Goal: Task Accomplishment & Management: Use online tool/utility

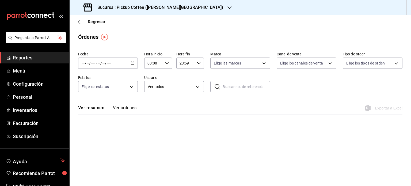
click at [119, 65] on div "/ / - / /" at bounding box center [108, 63] width 60 height 11
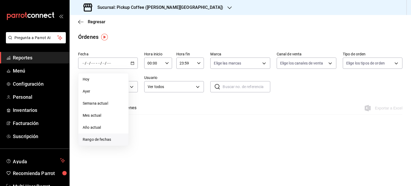
click at [96, 138] on span "Rango de fechas" at bounding box center [103, 140] width 41 height 6
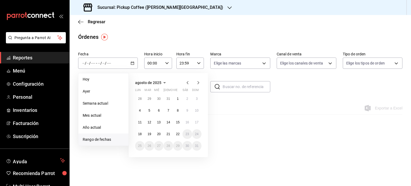
click at [187, 83] on icon "button" at bounding box center [187, 82] width 6 height 6
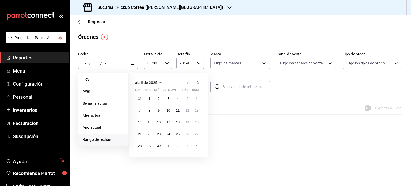
click at [187, 83] on icon "button" at bounding box center [187, 82] width 6 height 6
click at [168, 111] on abbr "5" at bounding box center [169, 111] width 2 height 4
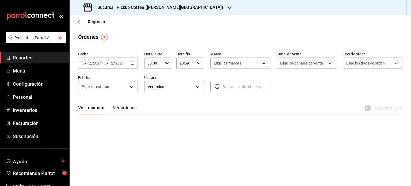
click at [227, 9] on icon "button" at bounding box center [229, 8] width 4 height 4
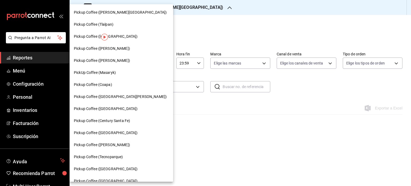
click at [217, 28] on div at bounding box center [205, 93] width 411 height 186
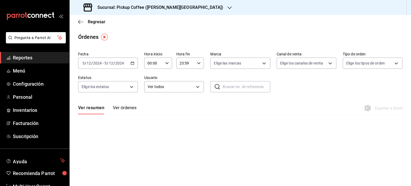
click at [42, 57] on span "Reportes" at bounding box center [39, 57] width 52 height 7
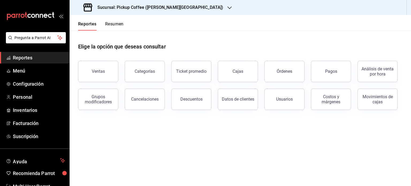
click at [117, 23] on button "Resumen" at bounding box center [114, 25] width 18 height 9
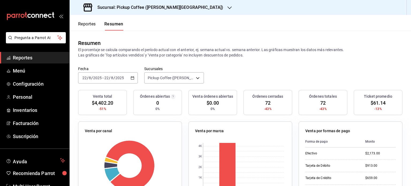
click at [86, 25] on button "Reportes" at bounding box center [87, 25] width 18 height 9
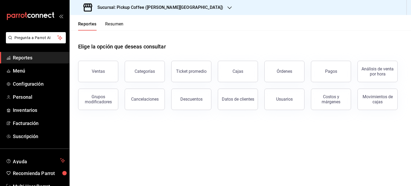
click at [100, 74] on button "Ventas" at bounding box center [98, 71] width 40 height 21
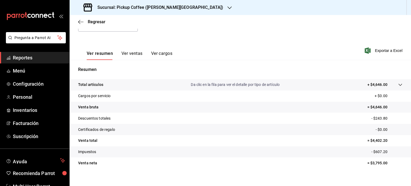
scroll to position [70, 0]
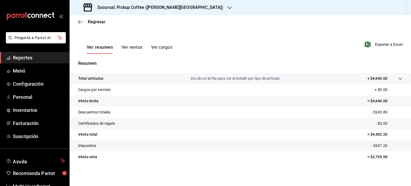
click at [132, 48] on button "Ver ventas" at bounding box center [132, 49] width 21 height 9
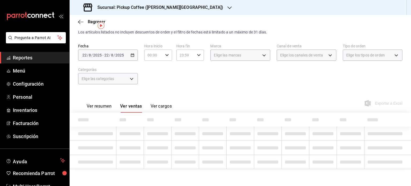
scroll to position [70, 0]
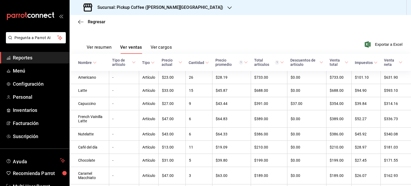
click at [164, 46] on button "Ver cargos" at bounding box center [161, 49] width 21 height 9
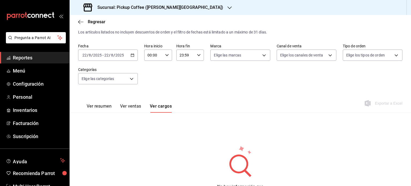
scroll to position [39, 0]
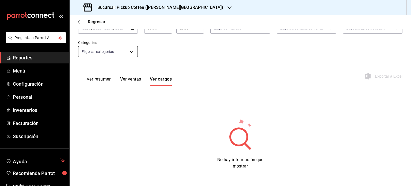
click at [131, 78] on button "Ver ventas" at bounding box center [130, 81] width 21 height 9
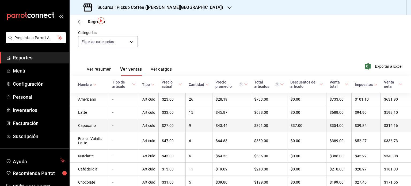
scroll to position [12, 0]
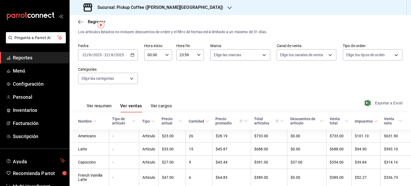
click at [382, 104] on span "Exportar a Excel" at bounding box center [384, 103] width 37 height 6
click at [133, 56] on \(Stroke\) "button" at bounding box center [132, 55] width 3 height 3
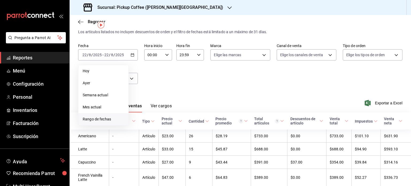
click at [102, 119] on span "Rango de fechas" at bounding box center [103, 119] width 41 height 6
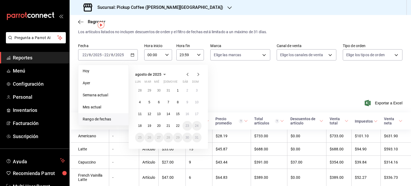
click at [186, 75] on icon "button" at bounding box center [187, 74] width 6 height 6
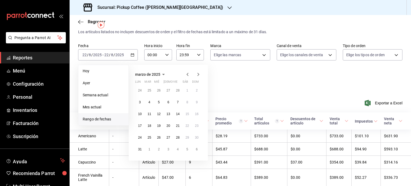
click at [186, 75] on icon "button" at bounding box center [187, 74] width 6 height 6
click at [150, 149] on abbr "31" at bounding box center [148, 149] width 3 height 4
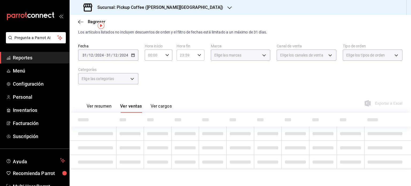
scroll to position [12, 0]
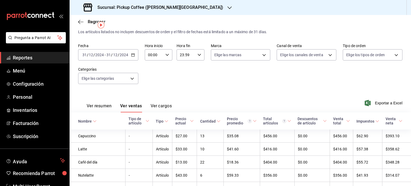
click at [102, 107] on button "Ver resumen" at bounding box center [99, 107] width 25 height 9
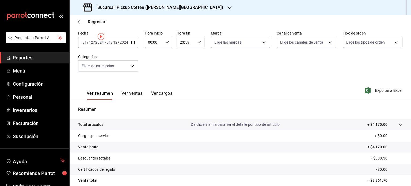
scroll to position [54, 0]
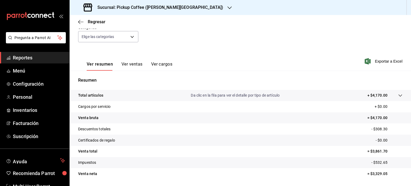
click at [130, 63] on button "Ver ventas" at bounding box center [132, 66] width 21 height 9
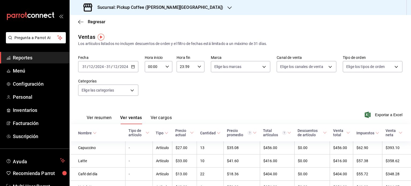
click at [163, 119] on button "Ver cargos" at bounding box center [161, 119] width 21 height 9
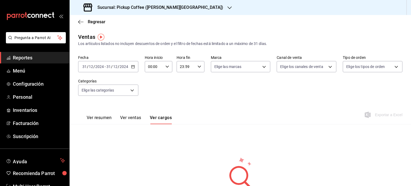
click at [127, 120] on button "Ver ventas" at bounding box center [130, 119] width 21 height 9
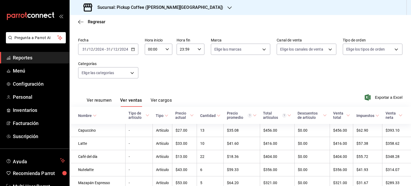
scroll to position [27, 0]
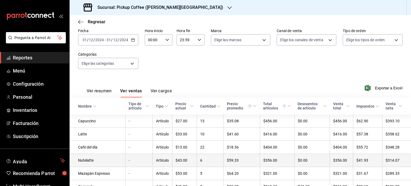
click at [197, 161] on td "6" at bounding box center [210, 160] width 27 height 13
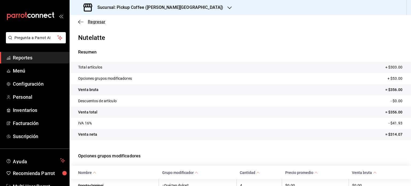
click at [81, 22] on icon "button" at bounding box center [80, 22] width 5 height 5
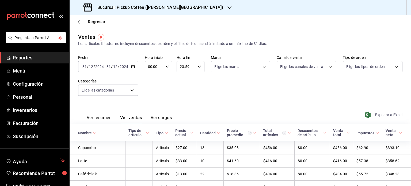
click at [375, 114] on span "Exportar a Excel" at bounding box center [384, 115] width 37 height 6
click at [97, 120] on button "Ver resumen" at bounding box center [99, 119] width 25 height 9
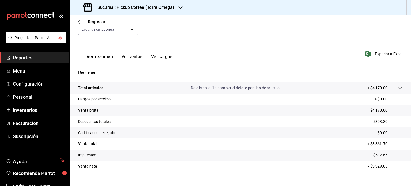
scroll to position [70, 0]
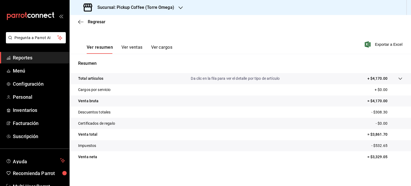
click at [228, 80] on p "Da clic en la fila para ver el detalle por tipo de artículo" at bounding box center [235, 79] width 89 height 6
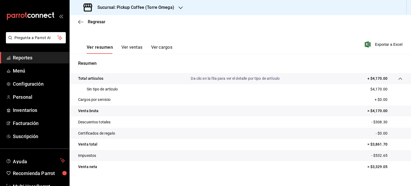
click at [246, 78] on p "Da clic en la fila para ver el detalle por tipo de artículo" at bounding box center [235, 79] width 89 height 6
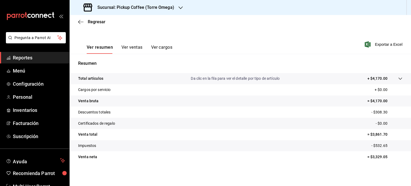
click at [135, 47] on button "Ver ventas" at bounding box center [132, 49] width 21 height 9
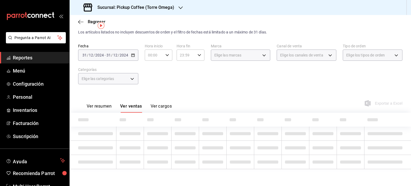
scroll to position [70, 0]
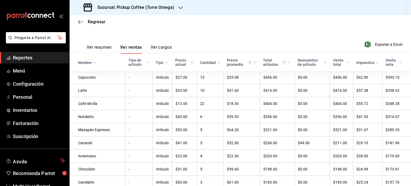
click at [93, 47] on button "Ver resumen" at bounding box center [99, 49] width 25 height 9
